Goal: Task Accomplishment & Management: Manage account settings

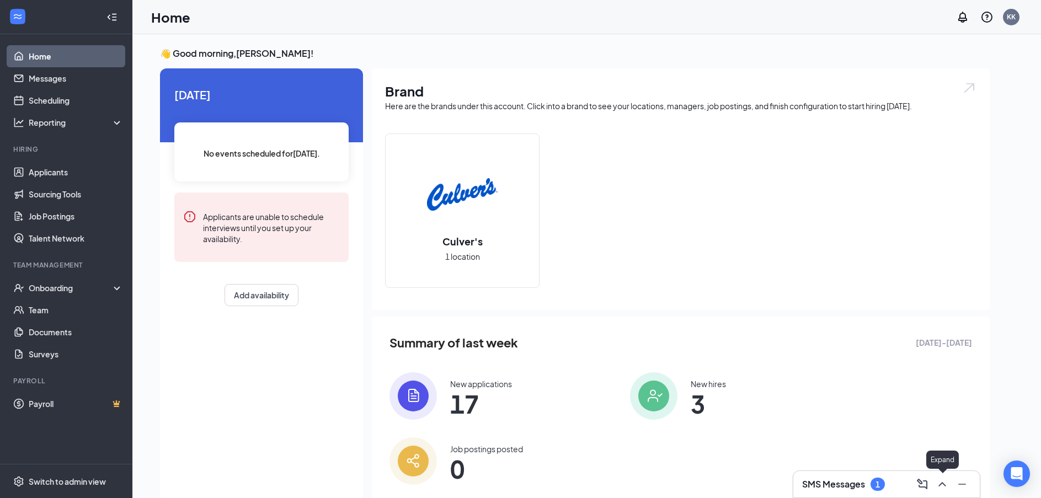
click at [947, 488] on icon "ChevronUp" at bounding box center [942, 484] width 13 height 13
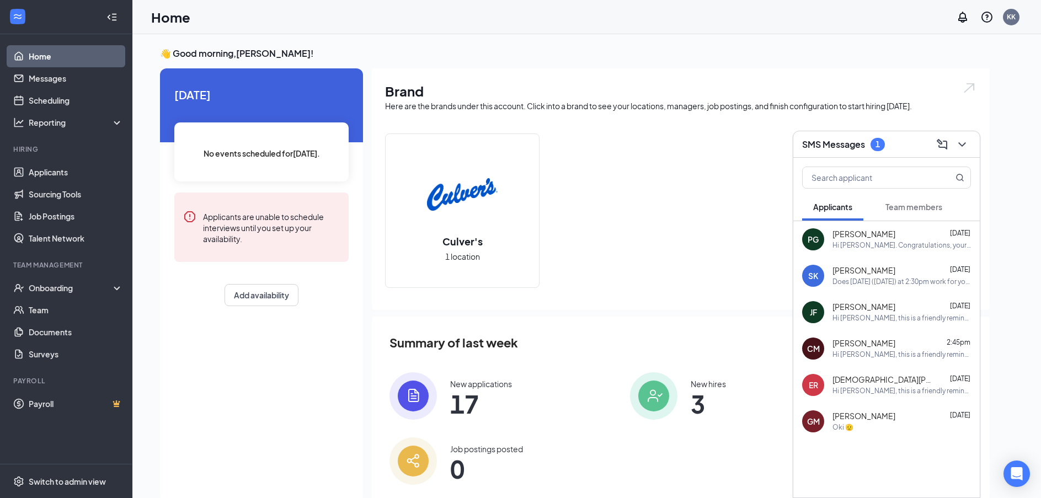
click at [930, 213] on button "Team members" at bounding box center [914, 207] width 79 height 28
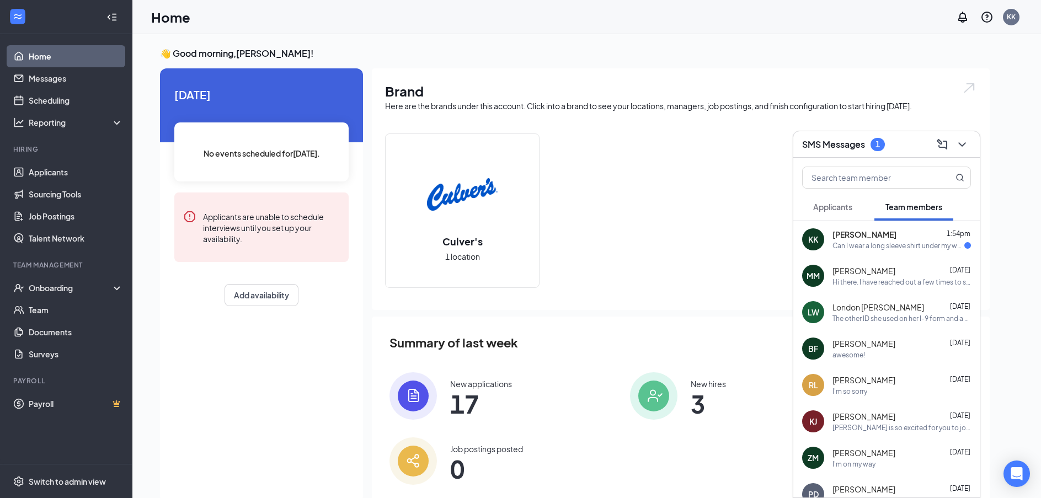
click at [928, 229] on div "[PERSON_NAME] 1:54pm" at bounding box center [902, 234] width 138 height 11
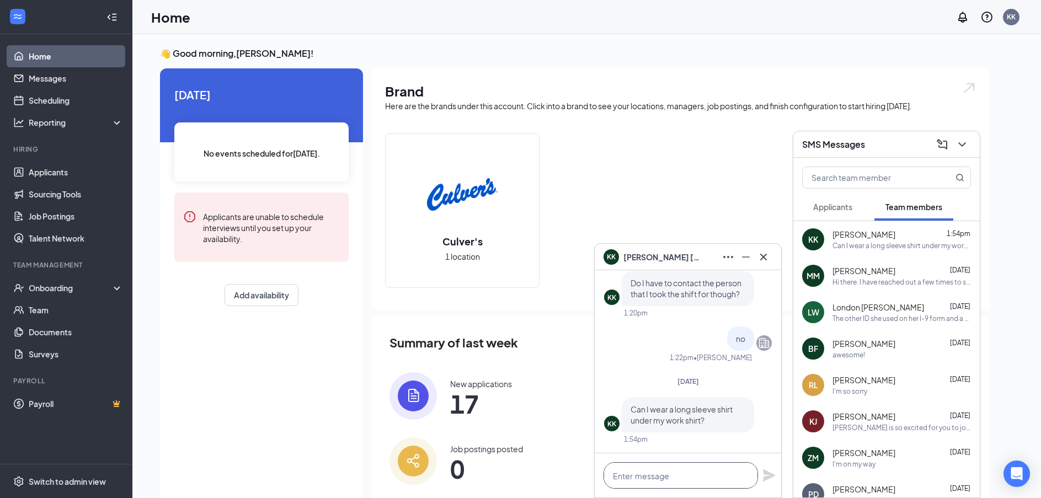
click at [670, 477] on textarea at bounding box center [681, 475] width 155 height 26
type textarea "Yes."
click at [774, 475] on icon "Plane" at bounding box center [769, 476] width 12 height 12
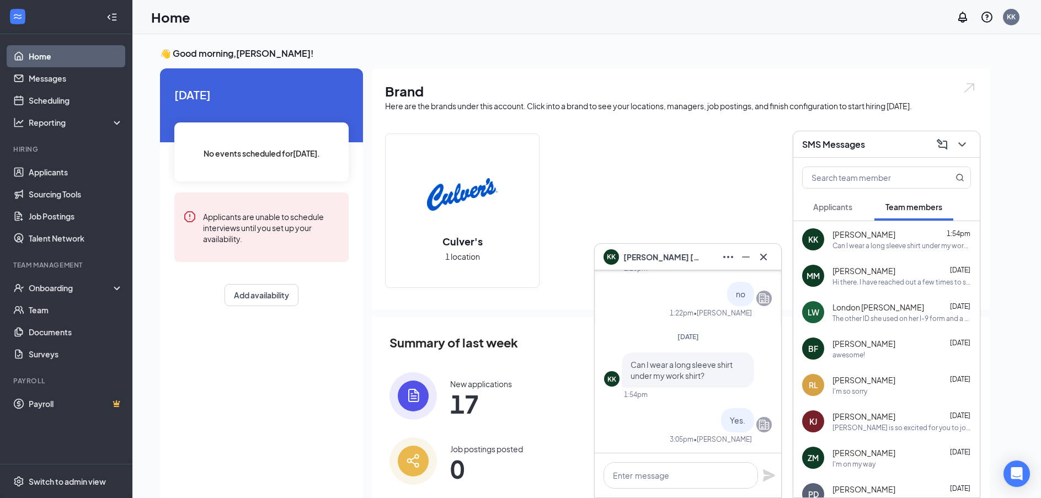
click at [764, 255] on icon "Cross" at bounding box center [763, 257] width 13 height 13
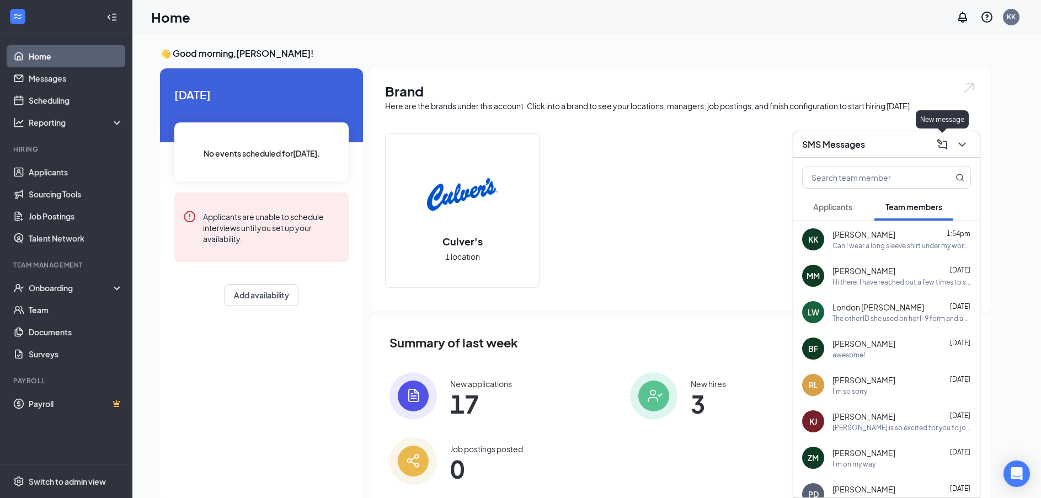
drag, startPoint x: 949, startPoint y: 146, endPoint x: 956, endPoint y: 142, distance: 8.6
click at [950, 146] on button at bounding box center [943, 145] width 18 height 18
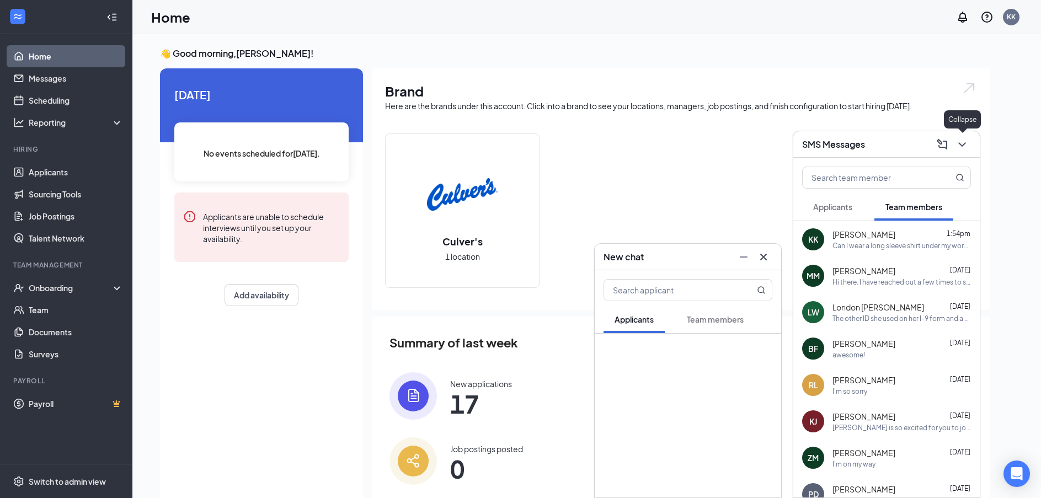
drag, startPoint x: 956, startPoint y: 142, endPoint x: 963, endPoint y: 158, distance: 17.8
click at [958, 145] on icon "ChevronDown" at bounding box center [962, 144] width 13 height 13
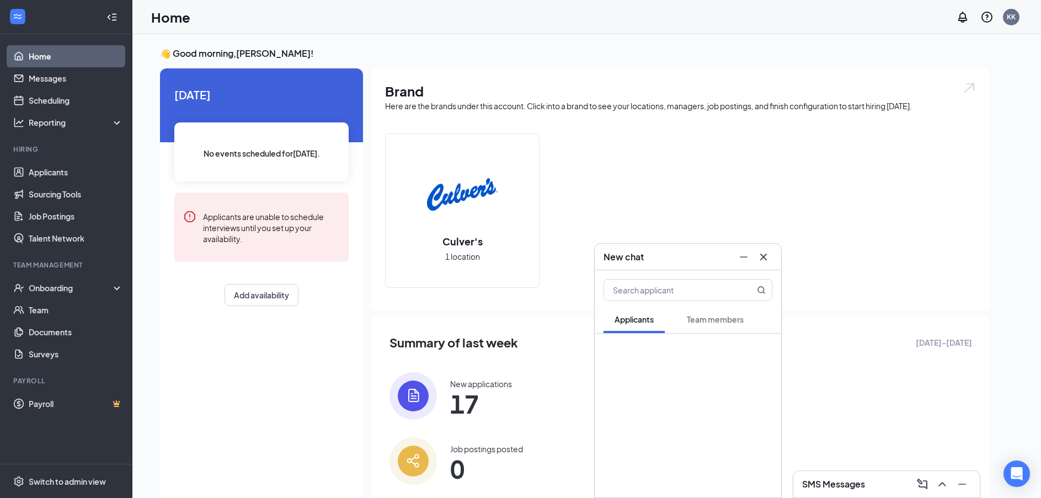
click at [771, 250] on div at bounding box center [754, 257] width 38 height 18
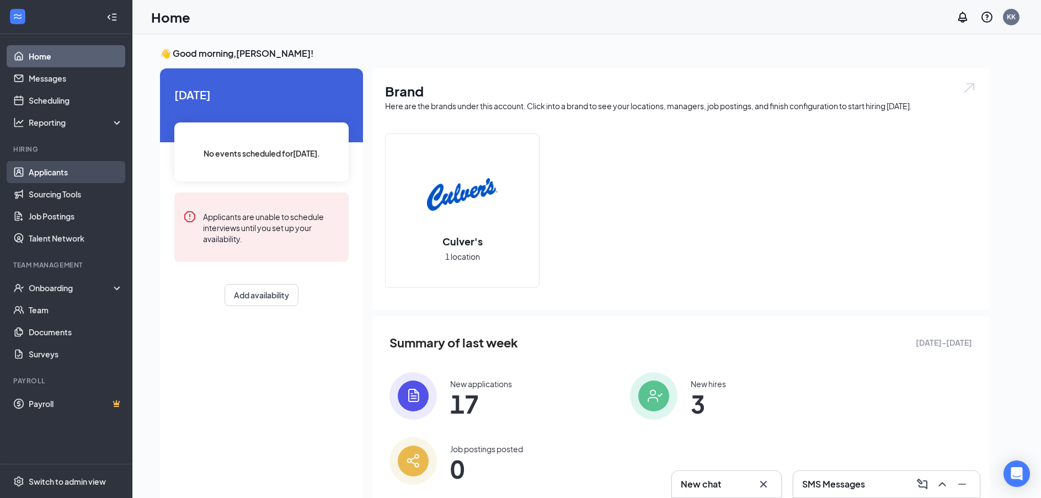
click at [82, 168] on link "Applicants" at bounding box center [76, 172] width 94 height 22
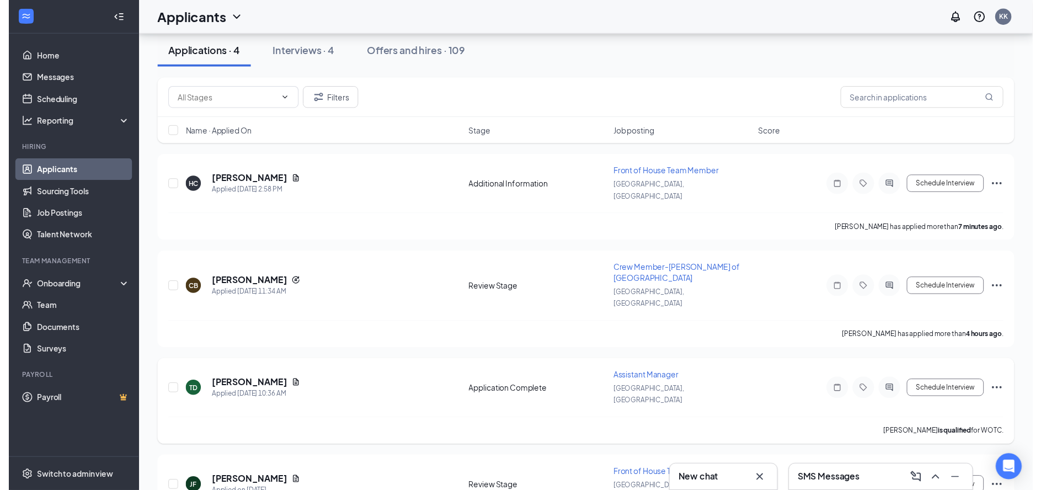
scroll to position [110, 0]
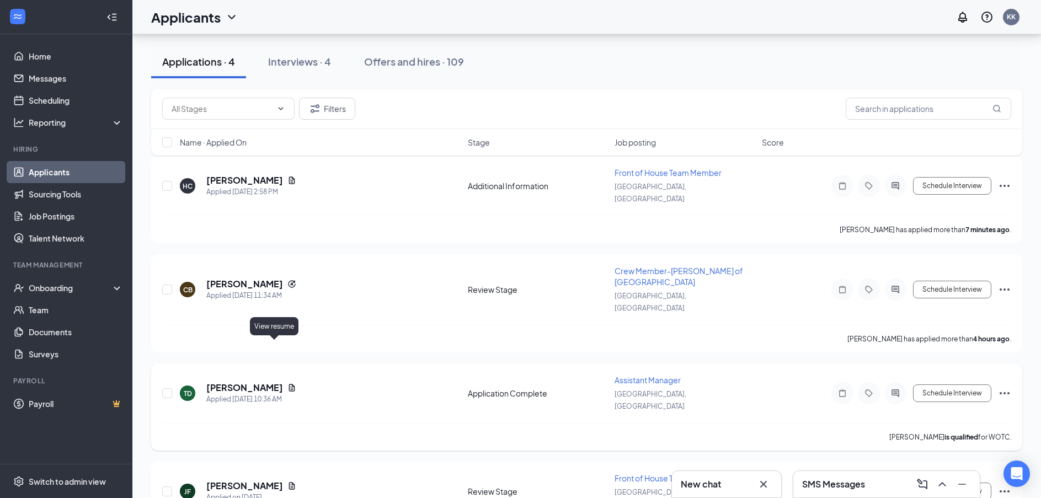
click at [289, 384] on icon "Document" at bounding box center [292, 387] width 6 height 7
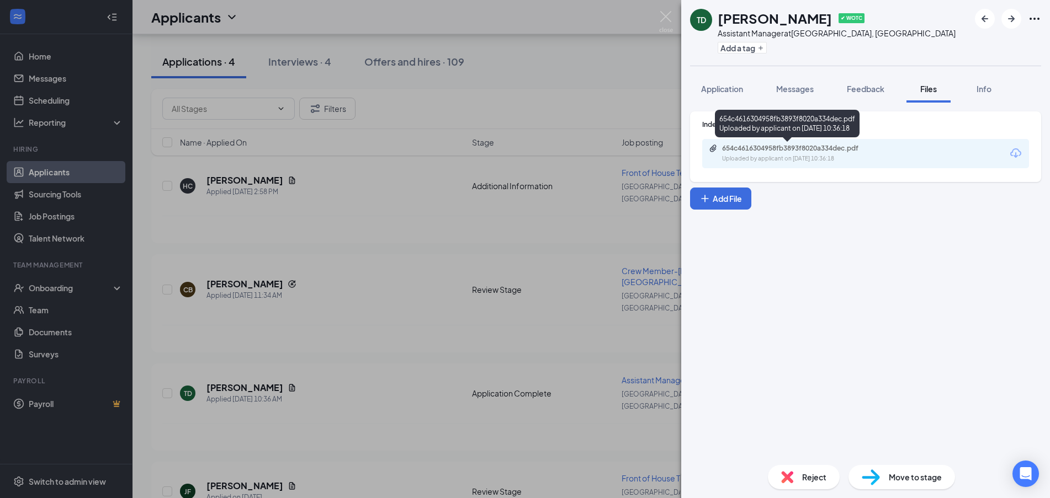
click at [793, 142] on div "654c4616304958fb3893f8020a334dec.pdf Uploaded by applicant on [DATE] 10:36:18" at bounding box center [865, 153] width 327 height 29
click at [796, 146] on div "654c4616304958fb3893f8020a334dec.pdf" at bounding box center [799, 148] width 155 height 9
click at [622, 69] on div "TD [PERSON_NAME] ✔ WOTC Assistant Manager at [GEOGRAPHIC_DATA], [GEOGRAPHIC_DAT…" at bounding box center [525, 249] width 1050 height 498
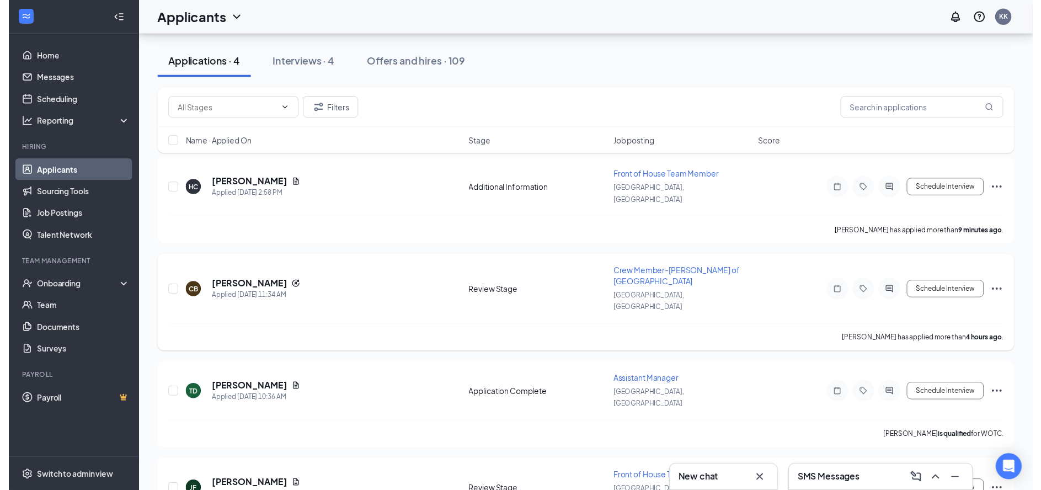
scroll to position [115, 0]
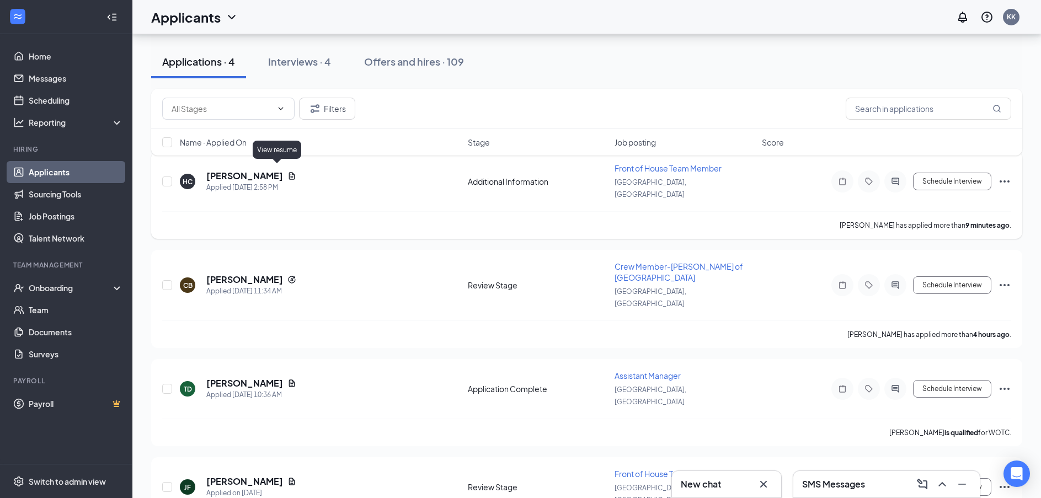
click at [287, 172] on icon "Document" at bounding box center [291, 176] width 9 height 9
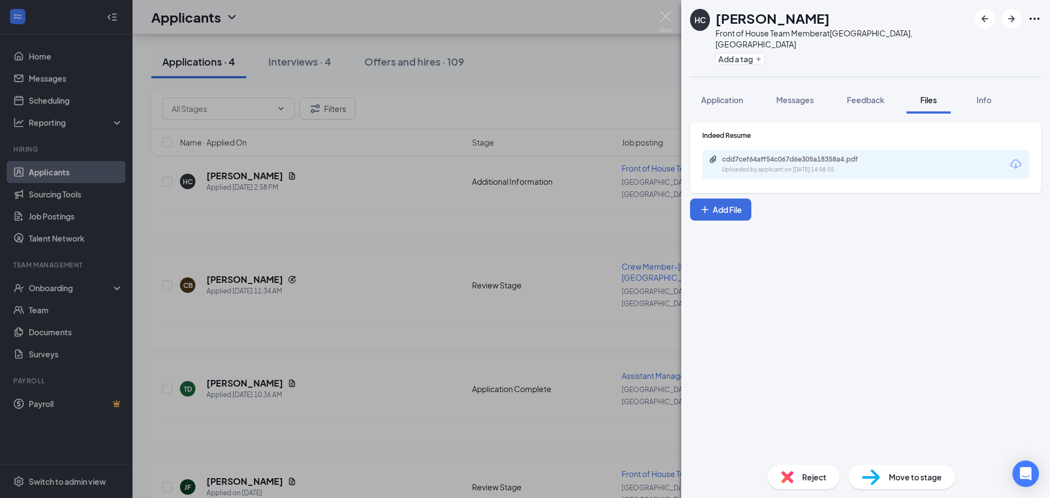
click at [793, 131] on div "Indeed Resume cdd7cef64aff54c067d6e305a18358a4.pdf Uploaded by applicant on [DA…" at bounding box center [865, 155] width 327 height 49
click at [794, 138] on div "Indeed Resume cdd7cef64aff54c067d6e305a18358a4.pdf Uploaded by applicant on [DA…" at bounding box center [865, 155] width 327 height 49
click at [793, 166] on div "Uploaded by applicant on [DATE] 14:58:55" at bounding box center [805, 170] width 166 height 9
click at [292, 207] on div "HC [PERSON_NAME] Front of House Team Member at [GEOGRAPHIC_DATA], [GEOGRAPHIC_D…" at bounding box center [525, 249] width 1050 height 498
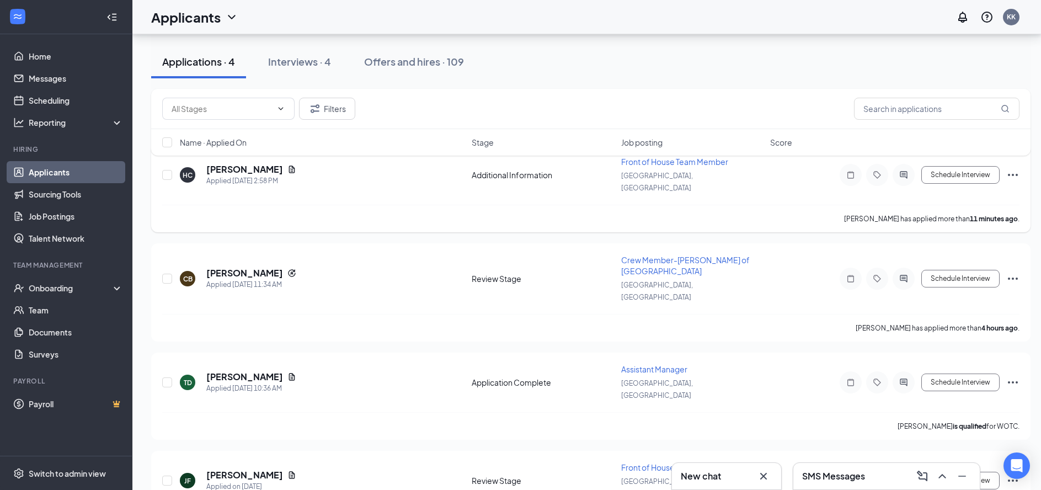
scroll to position [123, 0]
click at [287, 371] on icon "Document" at bounding box center [291, 375] width 9 height 9
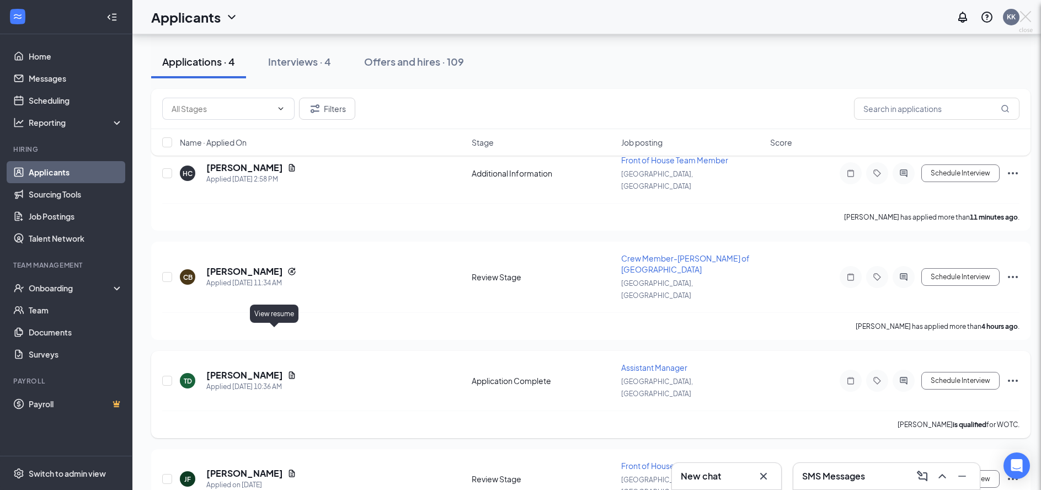
scroll to position [115, 0]
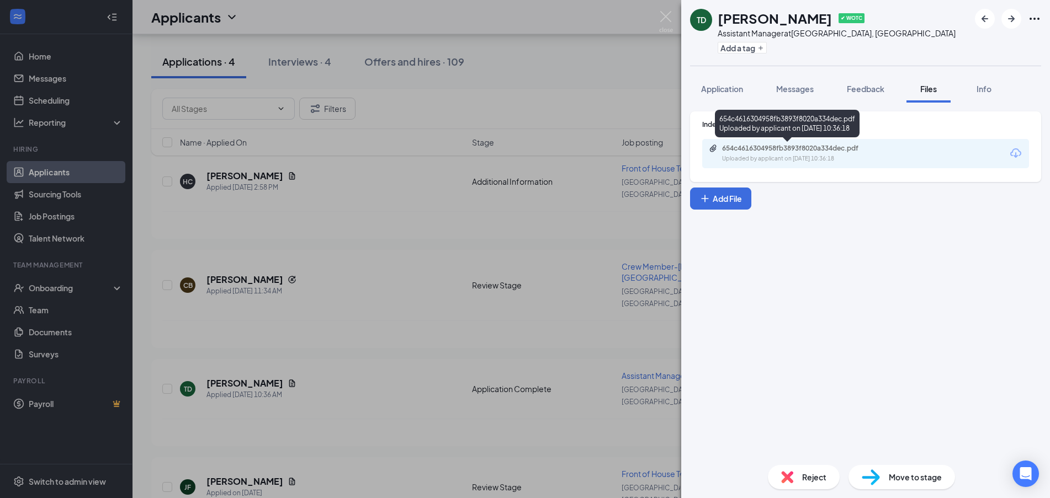
click at [805, 159] on div "Uploaded by applicant on [DATE] 10:36:18" at bounding box center [805, 159] width 166 height 9
click at [532, 87] on div "TD [PERSON_NAME] ✔ WOTC Assistant Manager at [GEOGRAPHIC_DATA], [GEOGRAPHIC_DAT…" at bounding box center [525, 249] width 1050 height 498
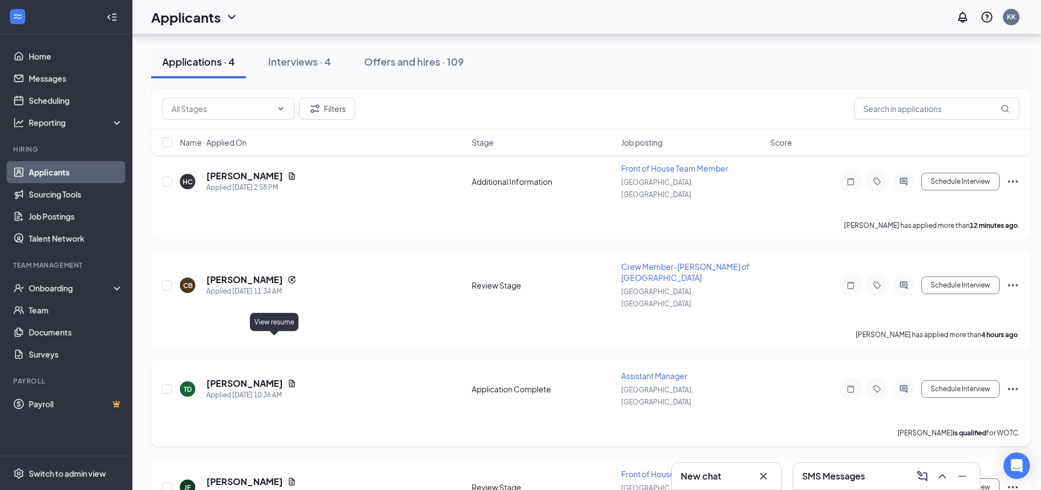
click at [289, 380] on icon "Document" at bounding box center [292, 383] width 6 height 7
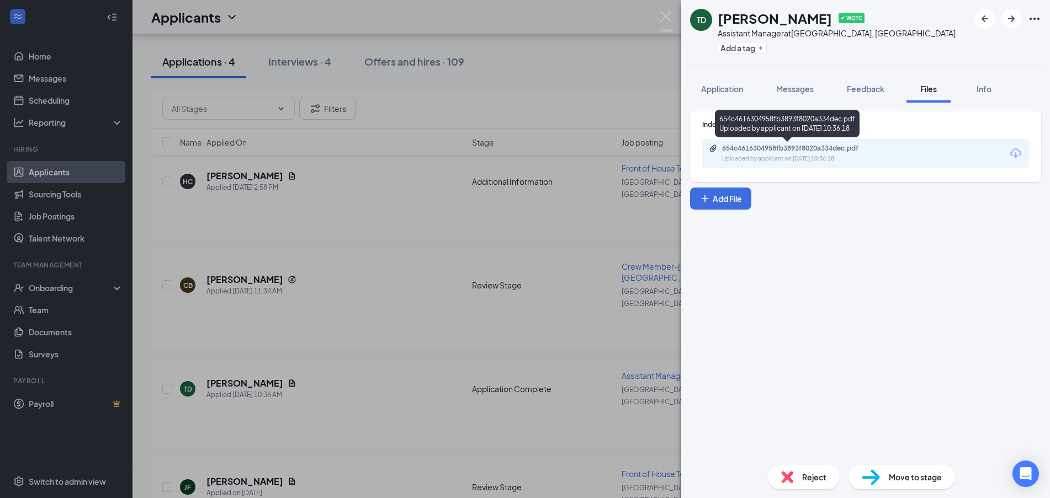
click at [805, 149] on div "654c4616304958fb3893f8020a334dec.pdf" at bounding box center [799, 148] width 155 height 9
click at [561, 175] on div "TD [PERSON_NAME] ✔ WOTC Assistant Manager at [GEOGRAPHIC_DATA], [GEOGRAPHIC_DAT…" at bounding box center [525, 249] width 1050 height 498
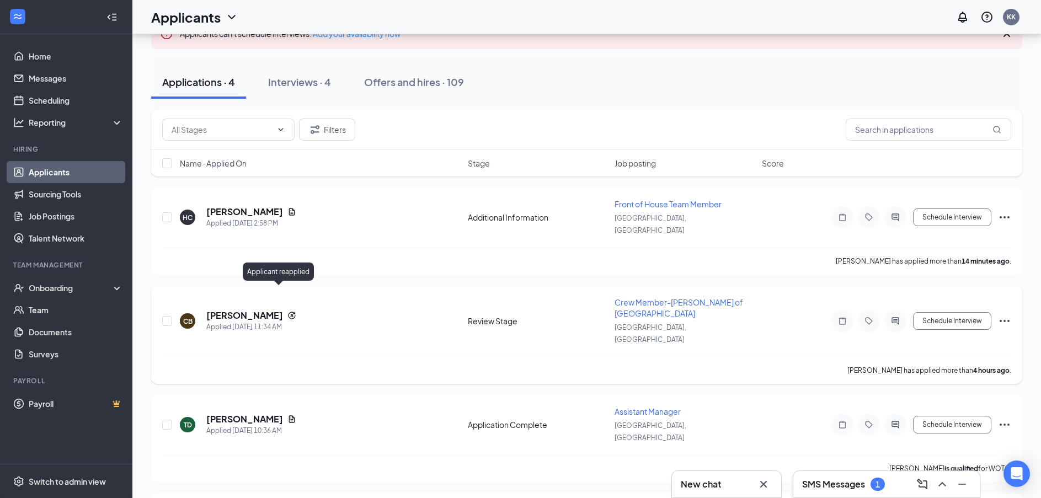
scroll to position [60, 0]
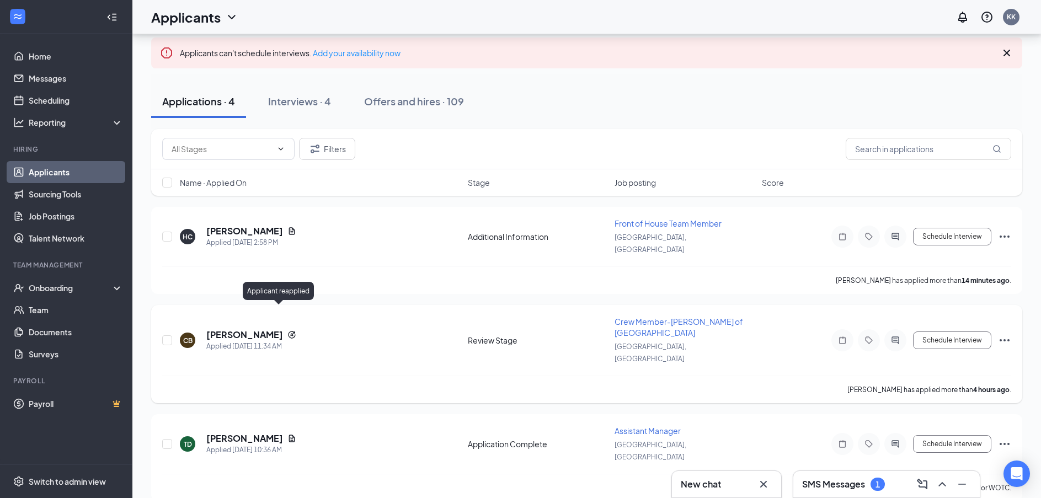
click at [287, 331] on icon "Reapply" at bounding box center [291, 335] width 9 height 9
click at [288, 331] on icon "Reapply" at bounding box center [291, 334] width 7 height 7
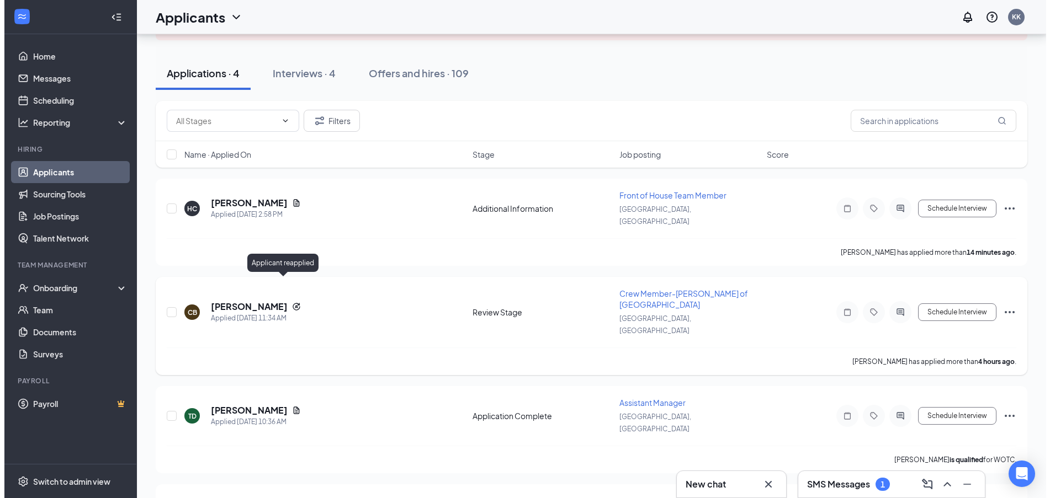
scroll to position [115, 0]
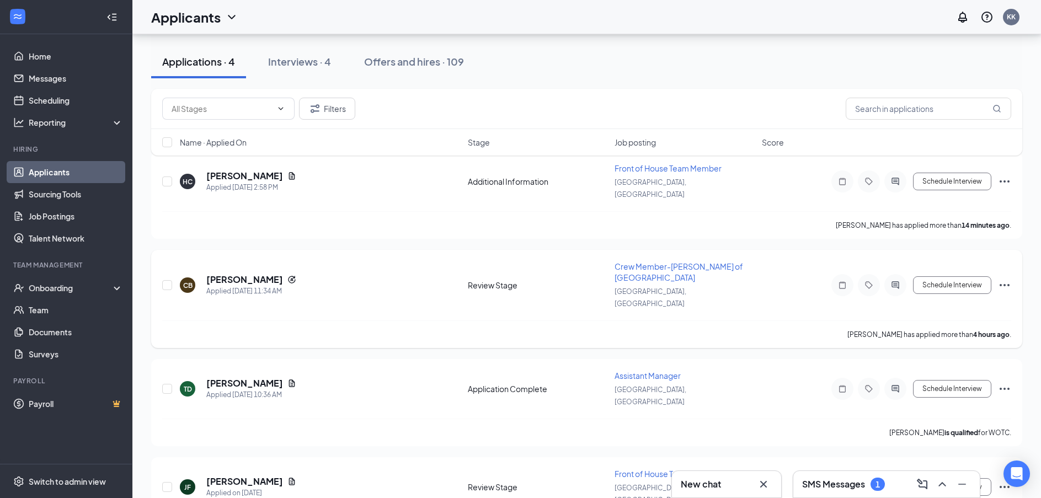
click at [612, 279] on div "[PERSON_NAME] Applied [DATE] 11:34 AM Review Stage Crew Member-[PERSON_NAME] of…" at bounding box center [586, 291] width 849 height 60
click at [287, 275] on icon "Reapply" at bounding box center [291, 279] width 9 height 9
click at [220, 274] on h5 "[PERSON_NAME]" at bounding box center [244, 280] width 77 height 12
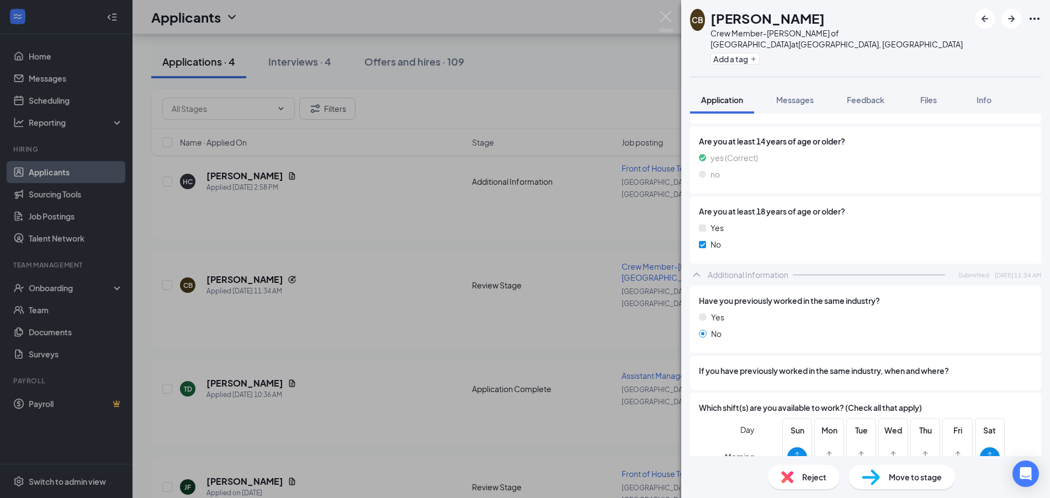
scroll to position [528, 0]
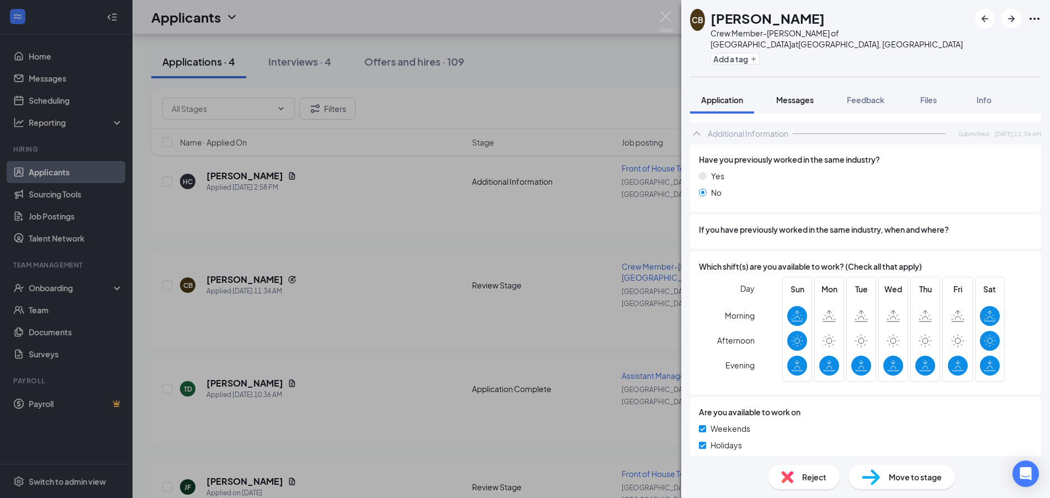
click at [787, 99] on button "Messages" at bounding box center [795, 100] width 60 height 28
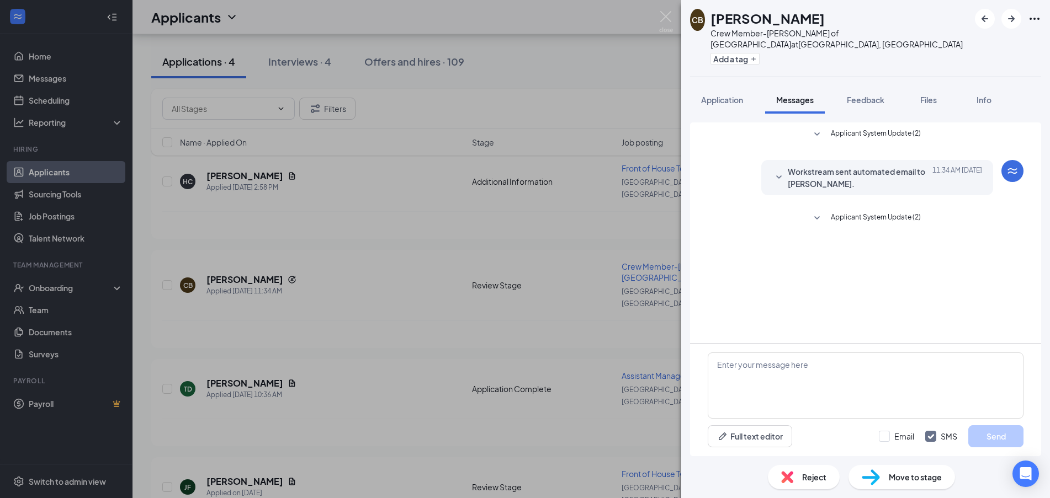
click at [436, 130] on div "[PERSON_NAME] Crew Member-[PERSON_NAME] of [GEOGRAPHIC_DATA] at [GEOGRAPHIC_DAT…" at bounding box center [525, 249] width 1050 height 498
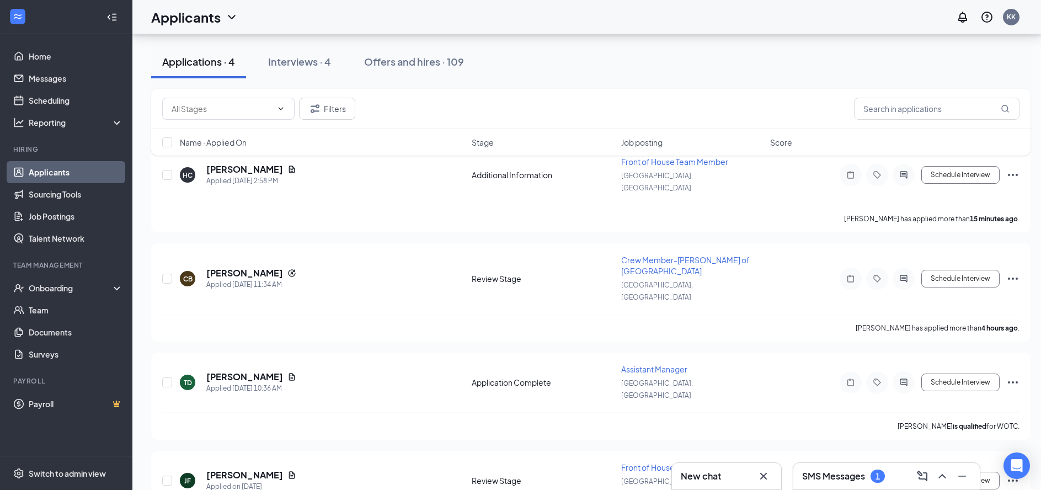
scroll to position [123, 0]
click at [279, 467] on div "[PERSON_NAME] Applied on [DATE]" at bounding box center [322, 478] width 285 height 23
click at [289, 470] on icon "Document" at bounding box center [292, 473] width 6 height 7
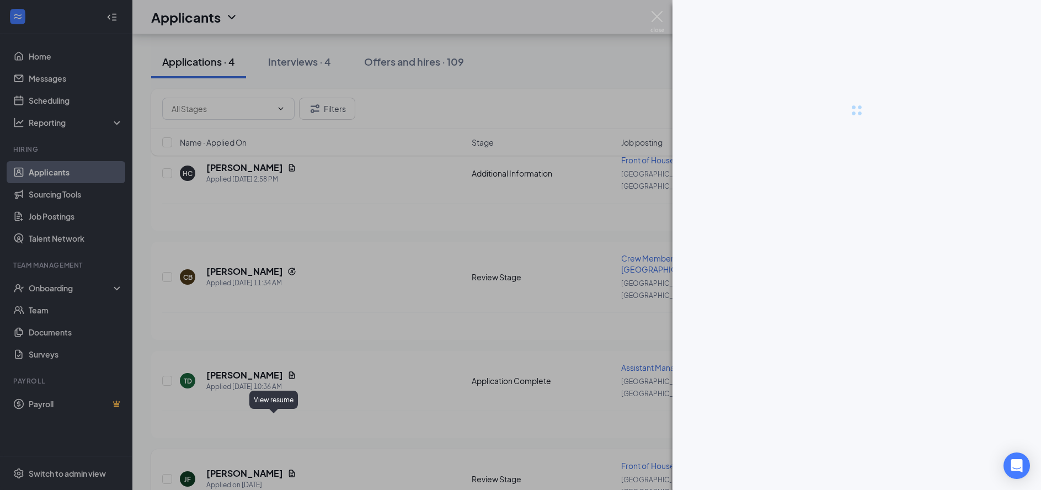
scroll to position [115, 0]
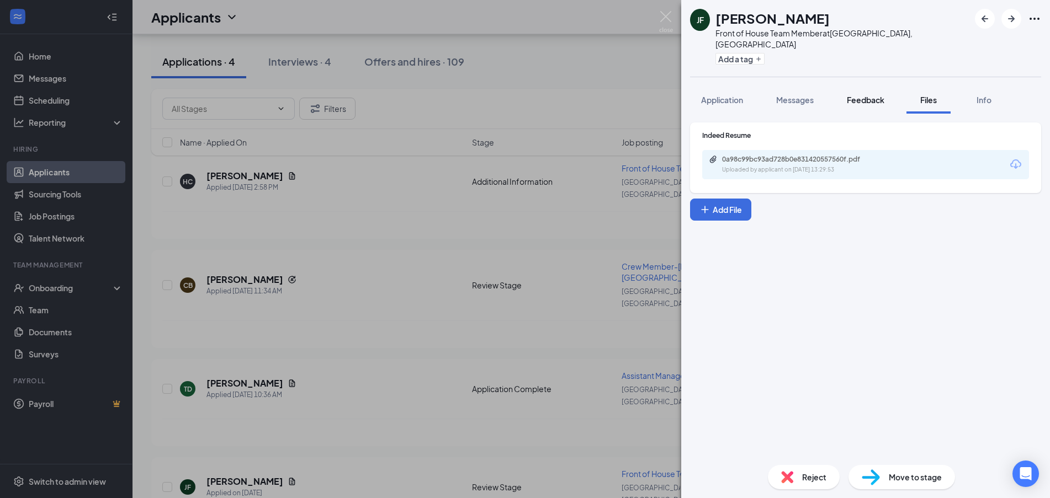
click at [873, 86] on button "Feedback" at bounding box center [865, 100] width 60 height 28
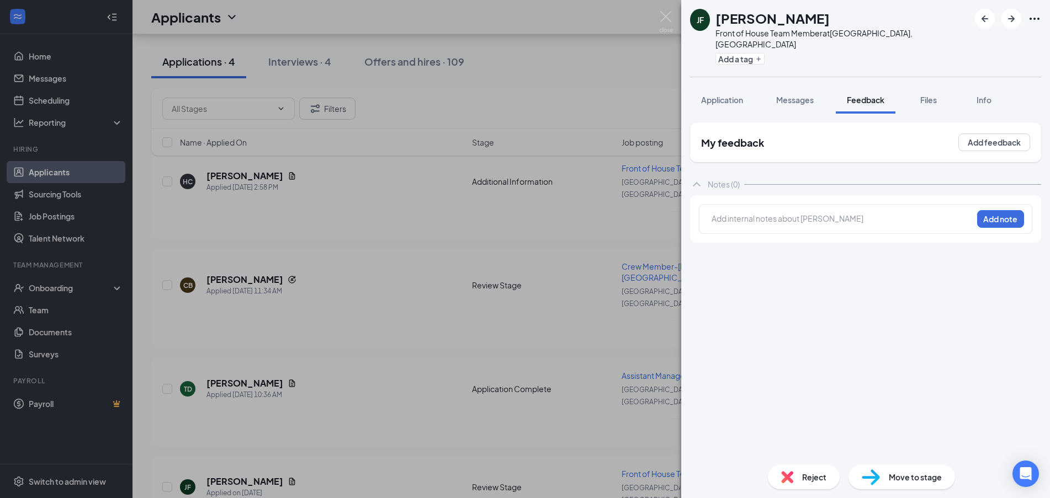
click at [483, 92] on div "[PERSON_NAME] Front of House Team Member at [GEOGRAPHIC_DATA], [GEOGRAPHIC_DATA…" at bounding box center [525, 249] width 1050 height 498
